Goal: Transaction & Acquisition: Purchase product/service

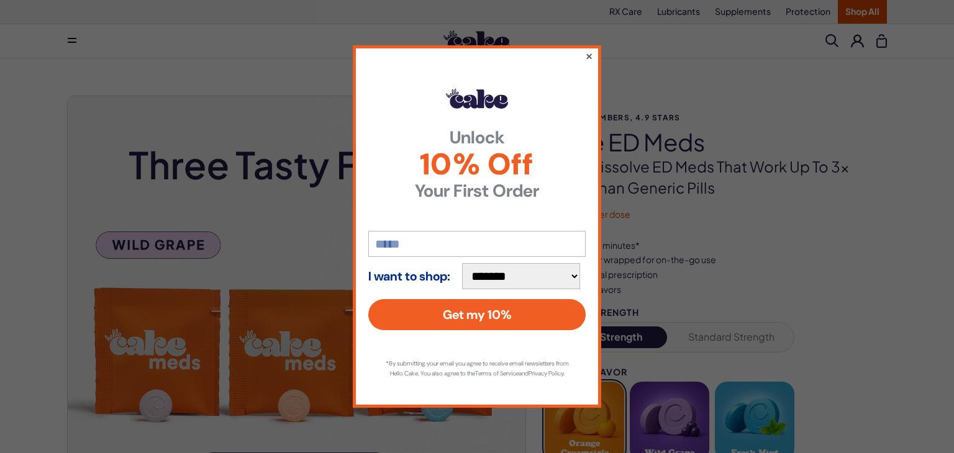
click at [585, 53] on button "×" at bounding box center [589, 55] width 8 height 15
click at [586, 54] on button "×" at bounding box center [589, 55] width 8 height 15
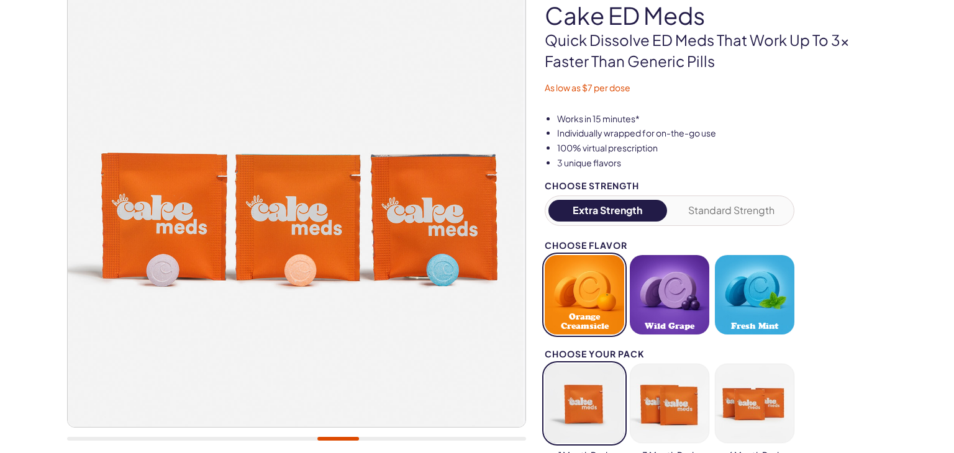
scroll to position [3419, 0]
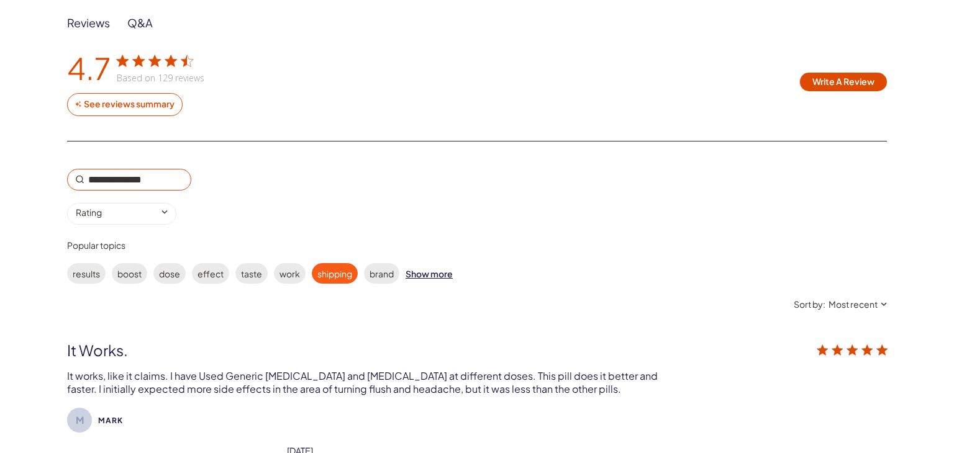
click at [329, 263] on label "shipping" at bounding box center [335, 273] width 46 height 20
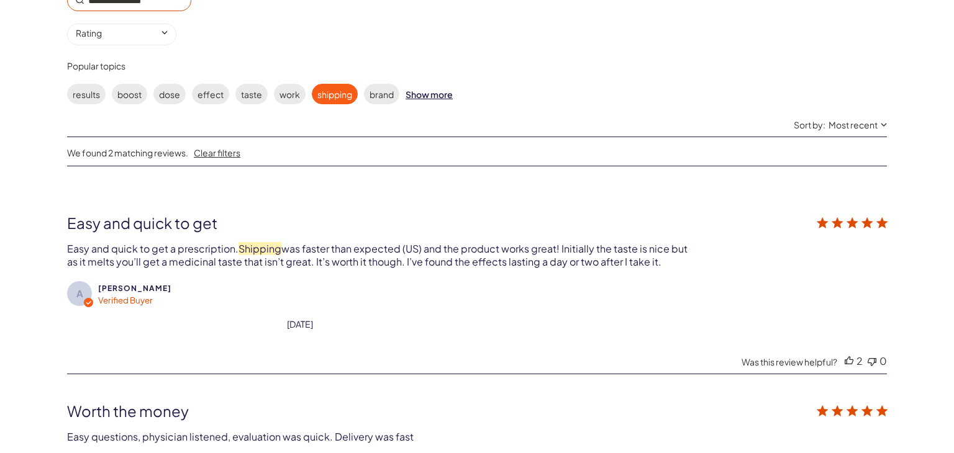
scroll to position [3625, 0]
